Goal: Communication & Community: Answer question/provide support

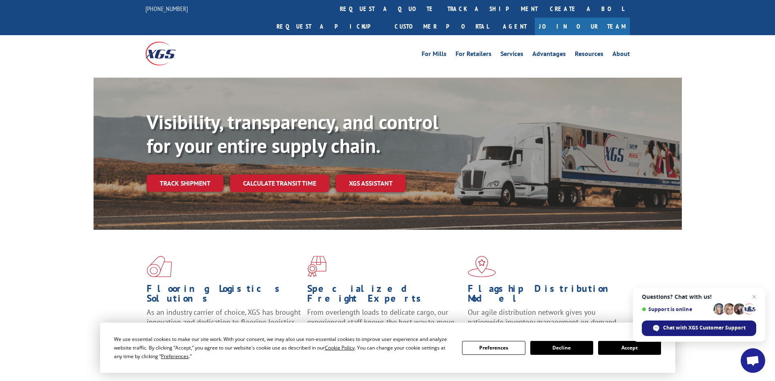
click at [678, 329] on span "Chat with XGS Customer Support" at bounding box center [704, 327] width 83 height 7
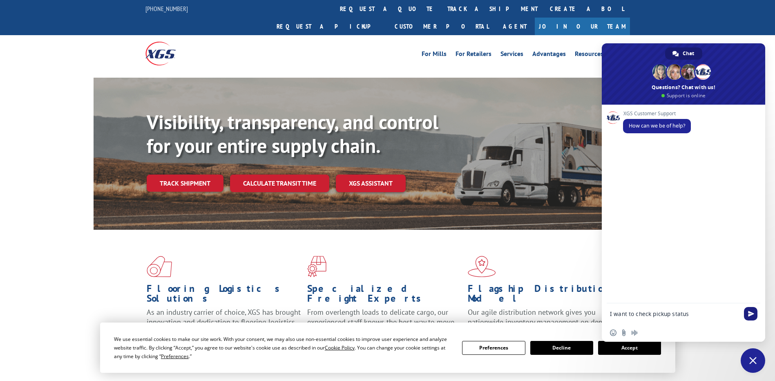
type textarea "I want to check pickup status"
click at [748, 312] on span "Send" at bounding box center [750, 313] width 13 height 13
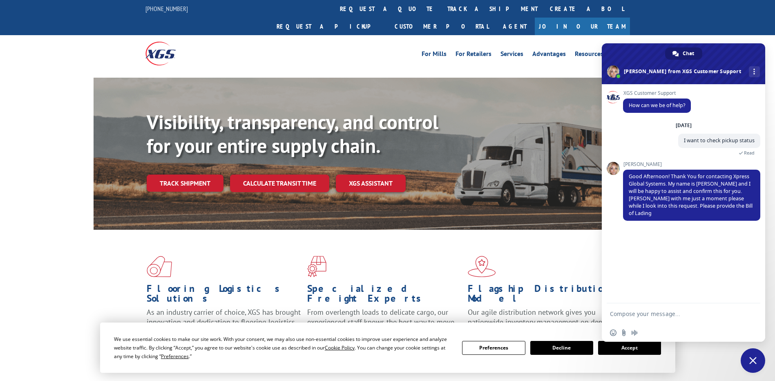
click at [628, 315] on textarea "Compose your message..." at bounding box center [674, 313] width 129 height 7
paste textarea "530525841"
type textarea "530525841"
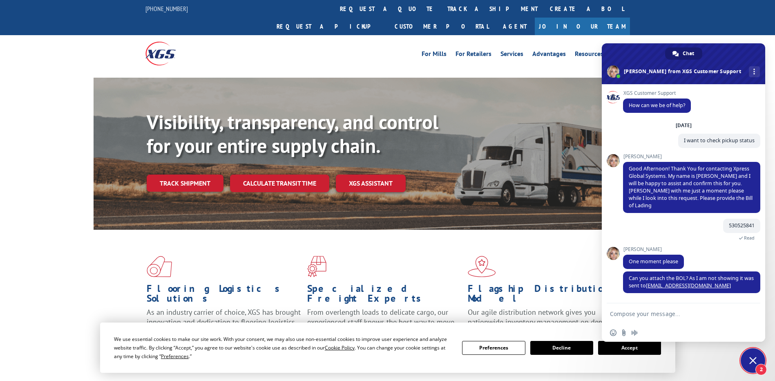
click at [644, 315] on textarea "Compose your message..." at bounding box center [674, 313] width 129 height 7
type textarea "Just a moment"
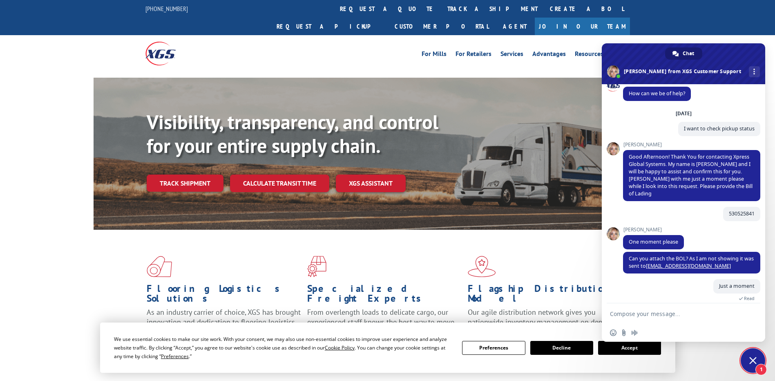
scroll to position [28, 0]
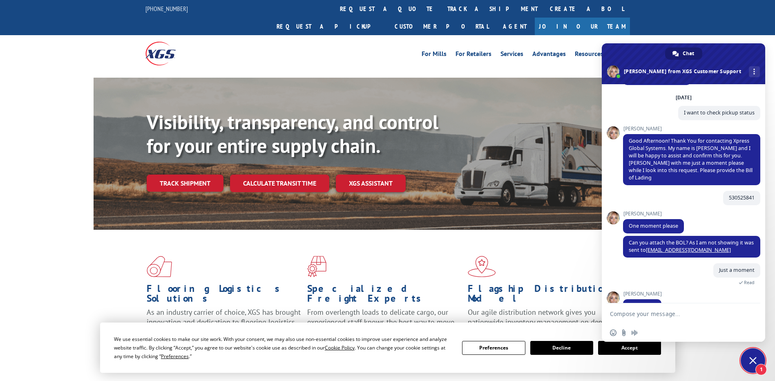
click at [675, 316] on textarea "Compose your message..." at bounding box center [674, 313] width 129 height 7
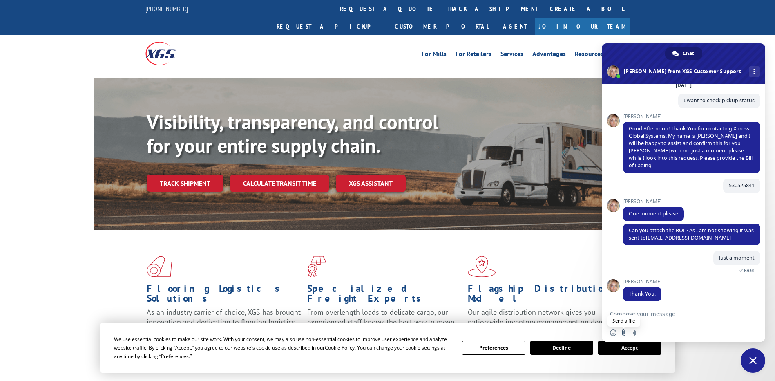
click at [624, 333] on input "Send a file" at bounding box center [624, 332] width 7 height 7
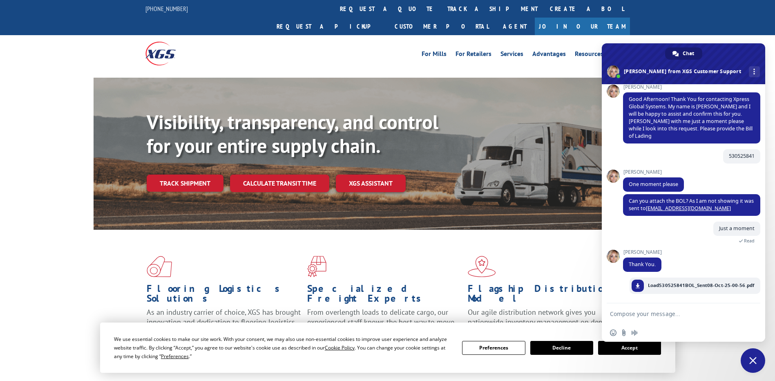
scroll to position [62, 0]
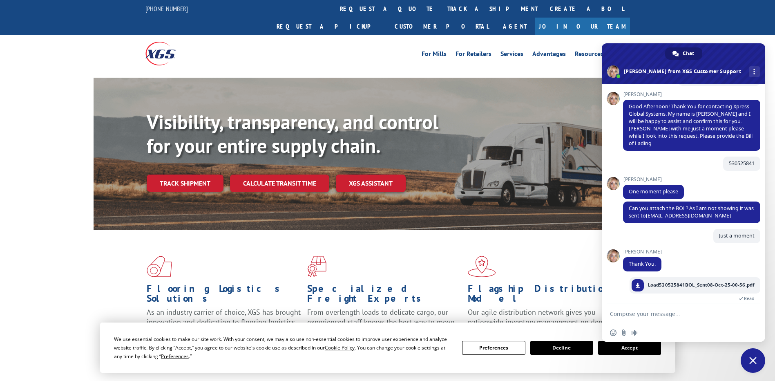
click at [631, 348] on button "Accept" at bounding box center [629, 348] width 63 height 14
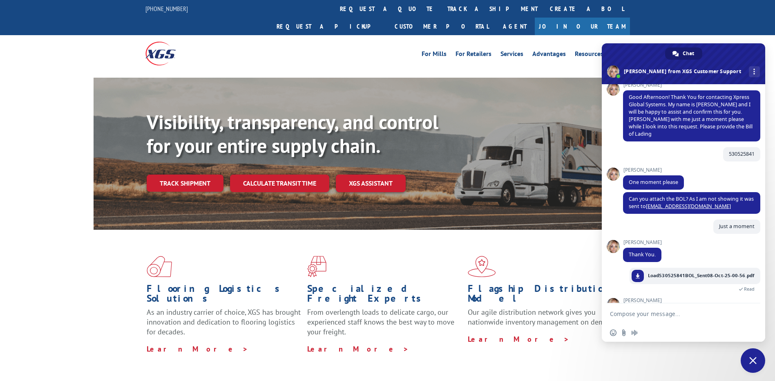
scroll to position [105, 0]
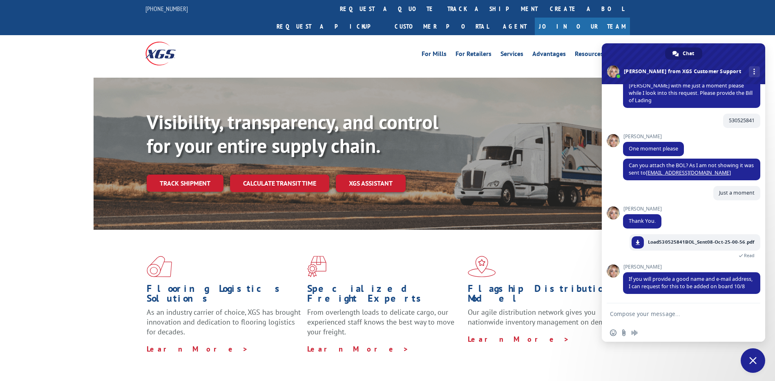
click at [631, 316] on textarea "Compose your message..." at bounding box center [674, 313] width 129 height 7
paste textarea "[PERSON_NAME]"
type textarea "[PERSON_NAME]"
click at [619, 319] on textarea "[PERSON_NAME]" at bounding box center [674, 316] width 129 height 15
click at [655, 312] on textarea "[PERSON_NAME]" at bounding box center [674, 316] width 129 height 15
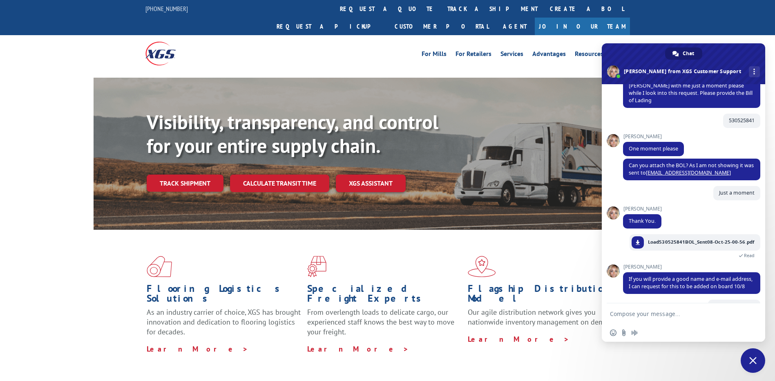
scroll to position [134, 0]
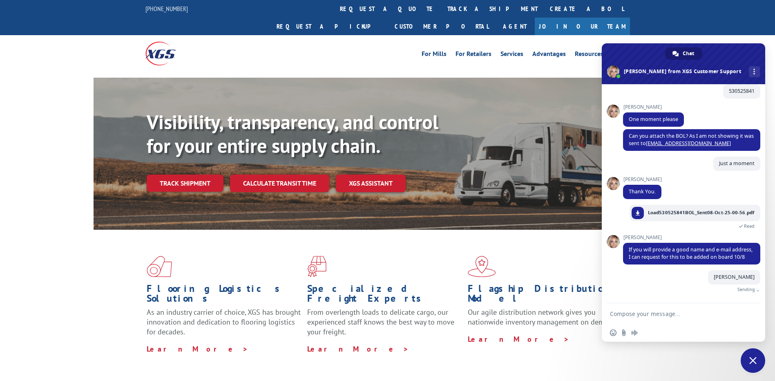
paste textarea "4043493546"
type textarea "4043493546"
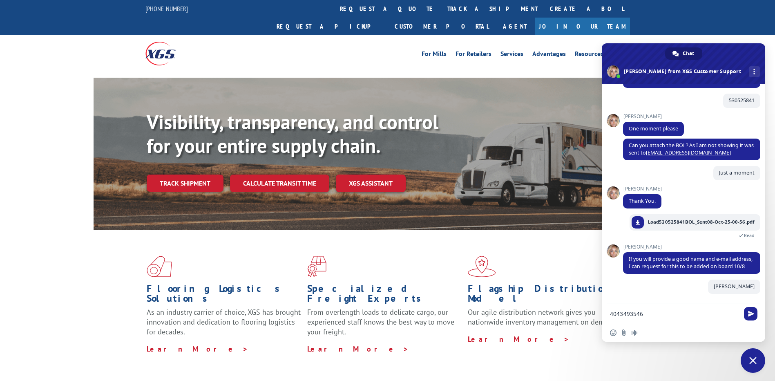
scroll to position [125, 0]
click at [666, 311] on textarea "4043493546" at bounding box center [674, 313] width 129 height 7
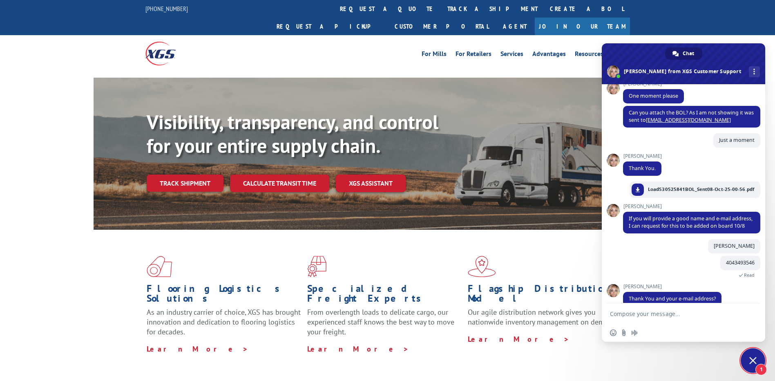
scroll to position [170, 0]
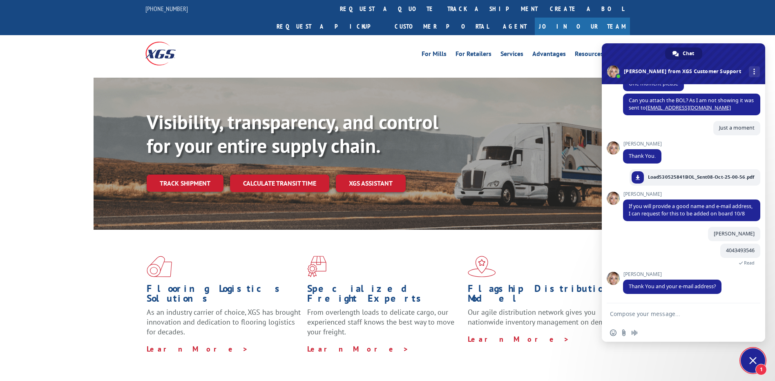
click at [642, 316] on textarea "Compose your message..." at bounding box center [674, 313] width 129 height 7
type textarea "mine or shipper ?"
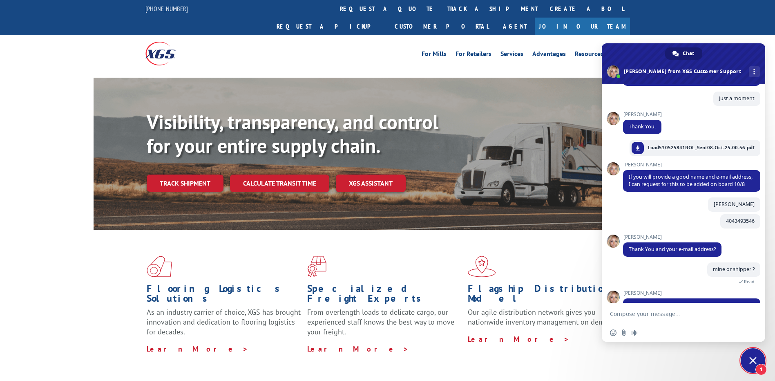
scroll to position [226, 0]
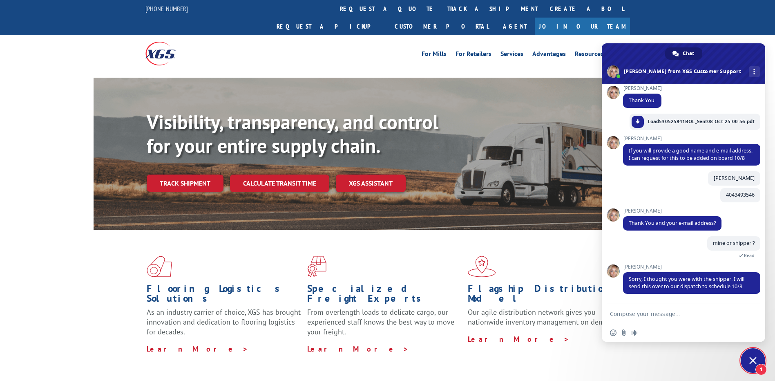
click at [654, 314] on textarea "Compose your message..." at bounding box center [674, 313] width 129 height 7
type textarea "p"
type textarea "can you provide me with pickup number"
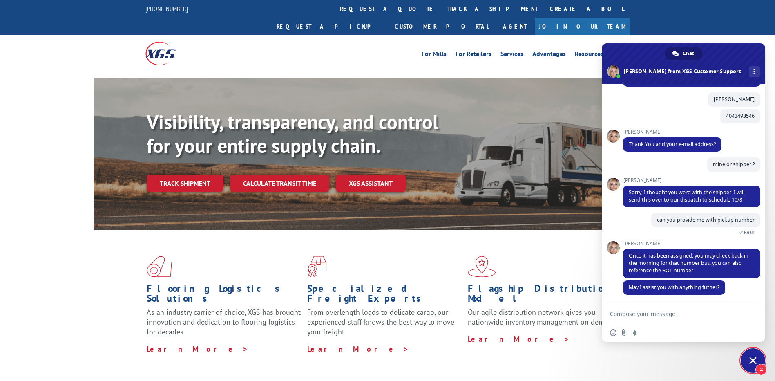
scroll to position [305, 0]
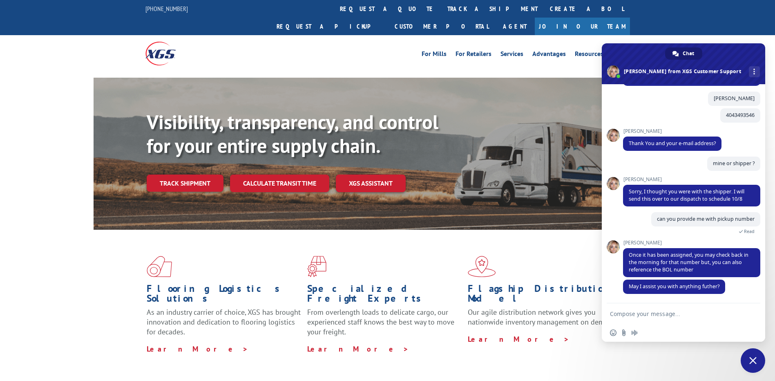
click at [634, 315] on textarea "Compose your message..." at bounding box center [674, 313] width 129 height 7
type textarea "yes there is one more shipment which I need to check"
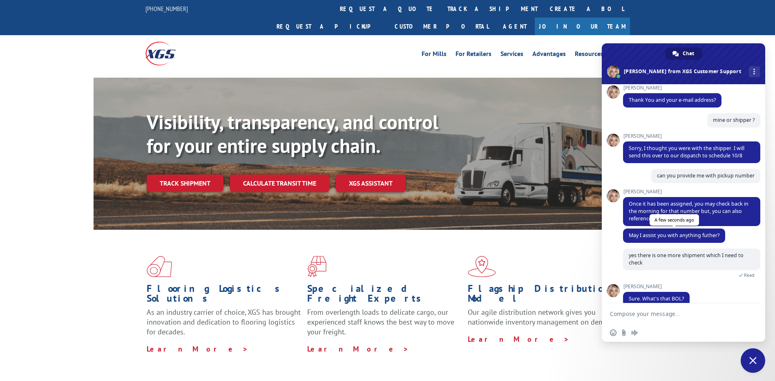
scroll to position [361, 0]
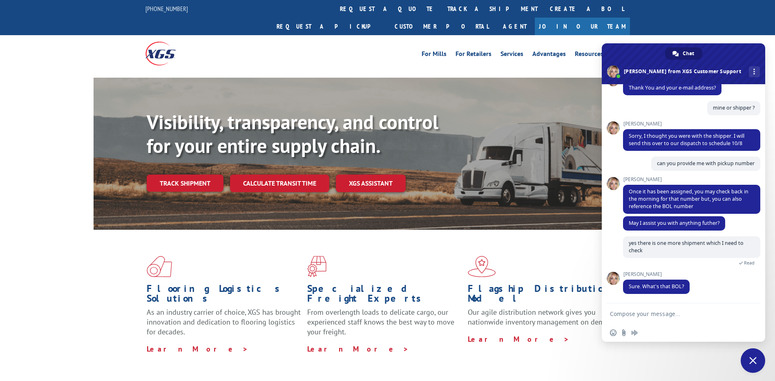
click at [632, 313] on textarea "Compose your message..." at bounding box center [674, 313] width 129 height 7
paste textarea "530513229"
type textarea "530513229"
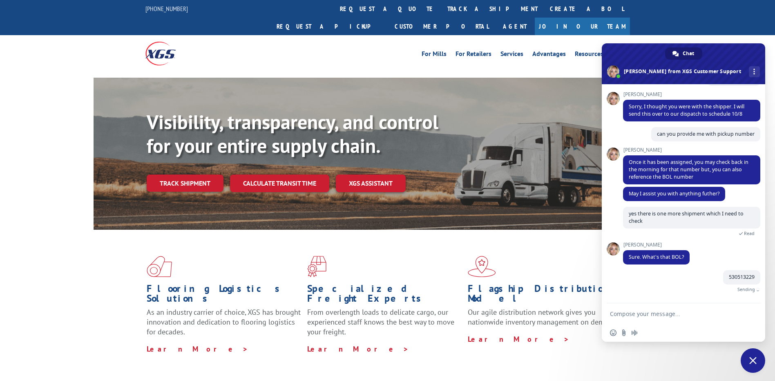
scroll to position [381, 0]
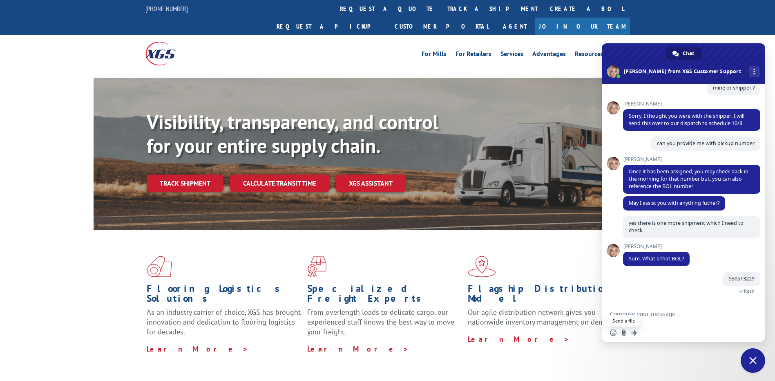
click at [625, 331] on input "Send a file" at bounding box center [624, 332] width 7 height 7
type input "C:\fakepath\Load530513229BOL_Sent08-Oct-25-01-09.pdf"
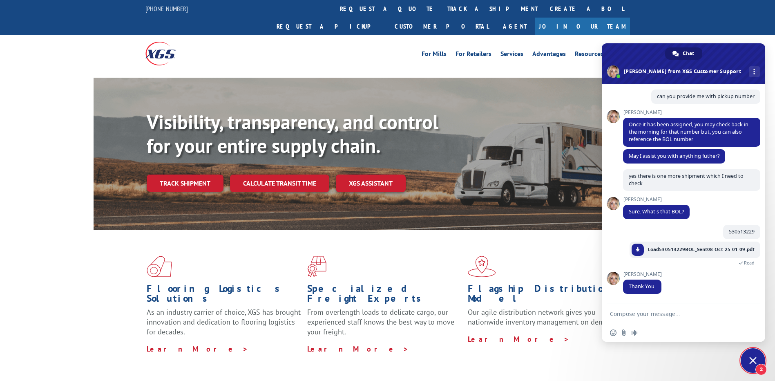
scroll to position [459, 0]
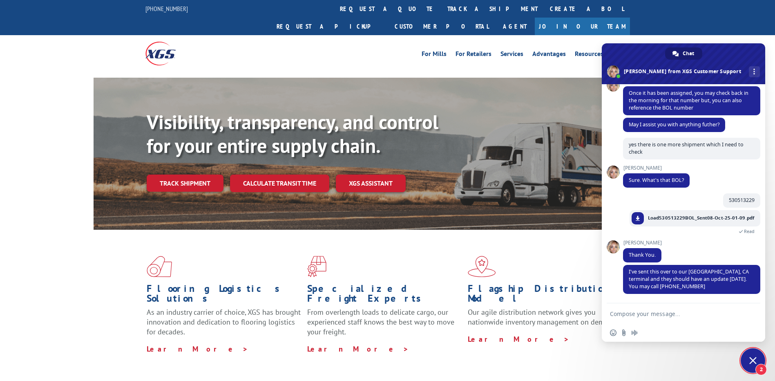
click at [634, 315] on textarea "Compose your message..." at bounding box center [674, 313] width 129 height 7
type textarea "so this will also be on board for 10/08"
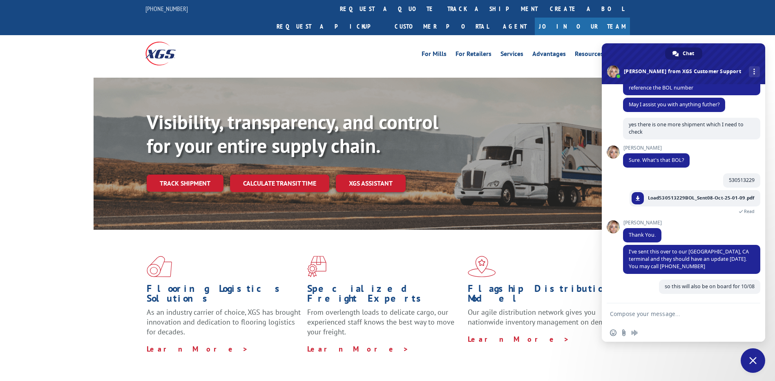
scroll to position [479, 0]
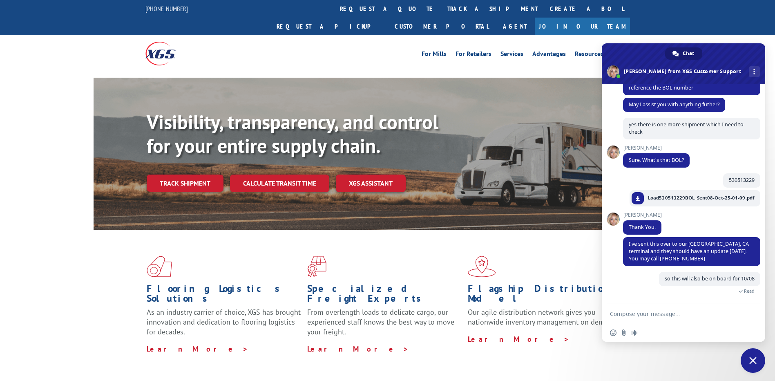
type textarea "?"
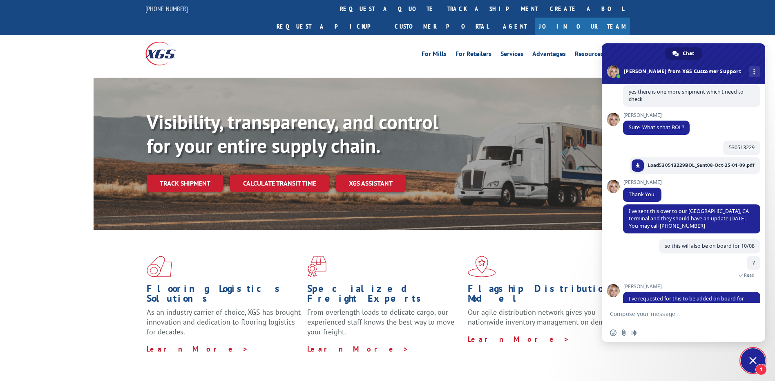
scroll to position [532, 0]
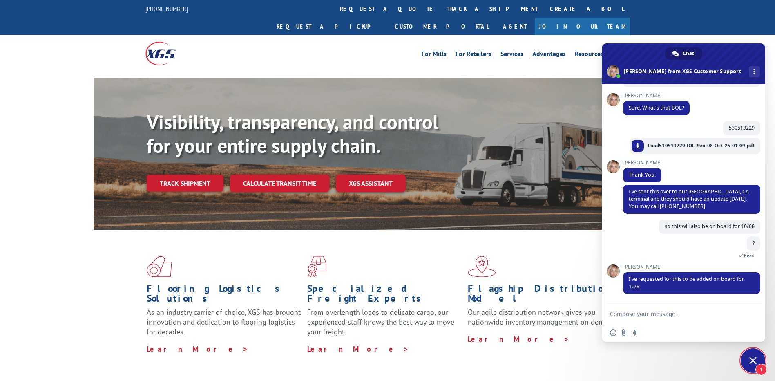
click at [644, 311] on textarea "Compose your message..." at bounding box center [674, 313] width 129 height 7
type textarea "ok thank you so much for your help"
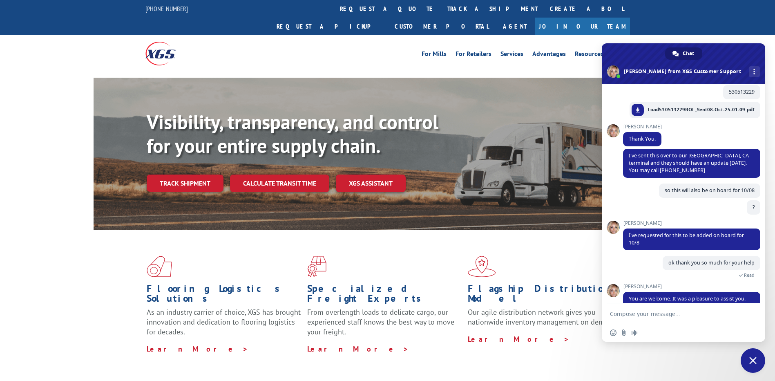
scroll to position [634, 0]
